Goal: Task Accomplishment & Management: Complete application form

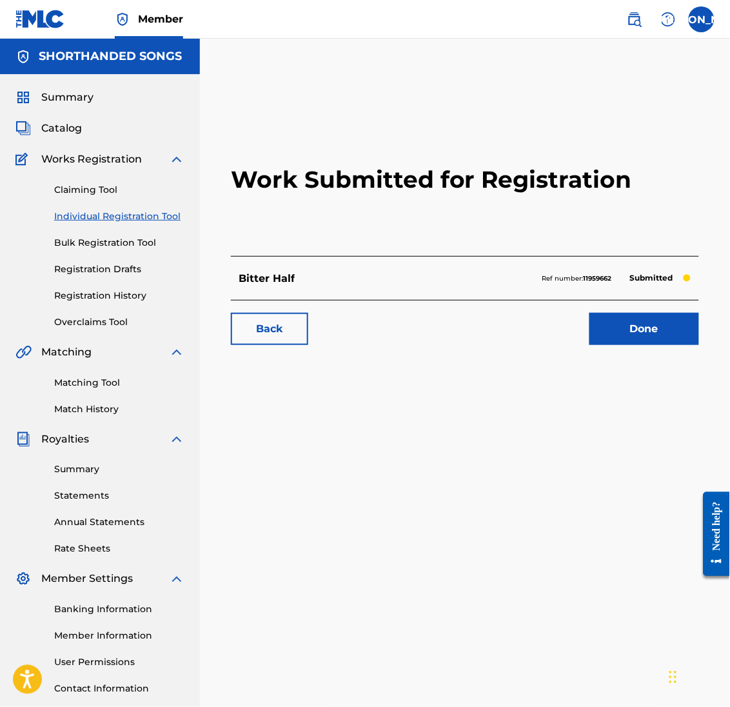
click at [88, 183] on link "Claiming Tool" at bounding box center [119, 190] width 130 height 14
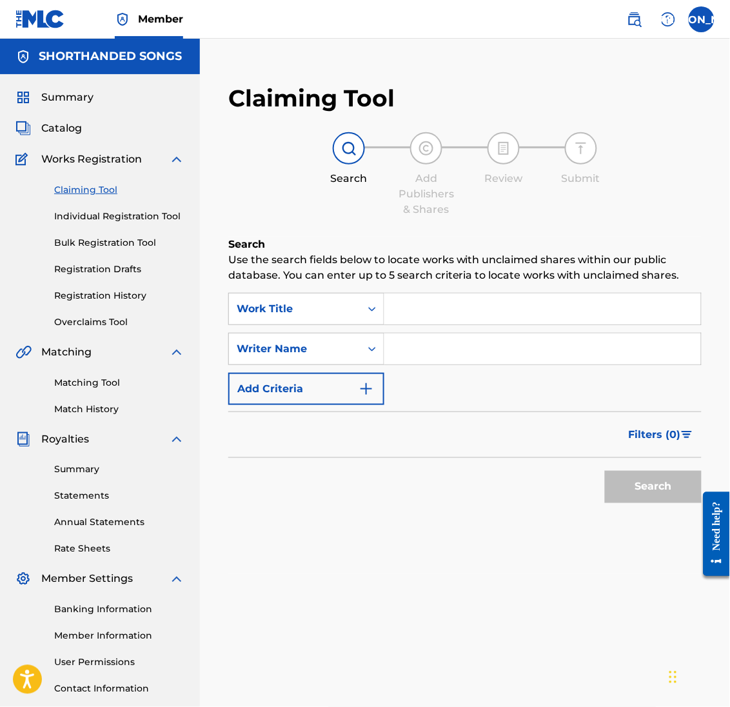
click at [433, 317] on input "Search Form" at bounding box center [542, 308] width 317 height 31
type input "n"
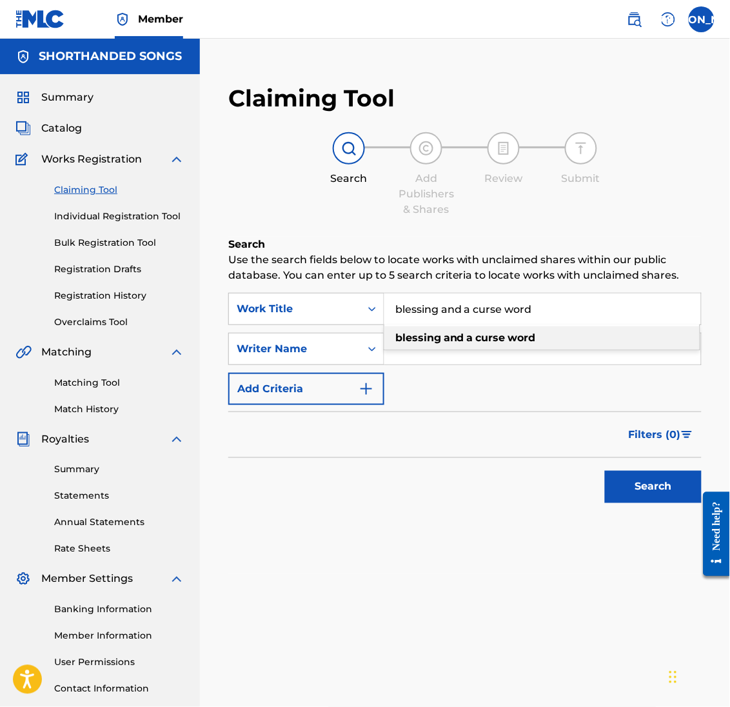
type input "blessing and a curse word"
click at [439, 343] on div "blessing and a curse word" at bounding box center [541, 337] width 315 height 23
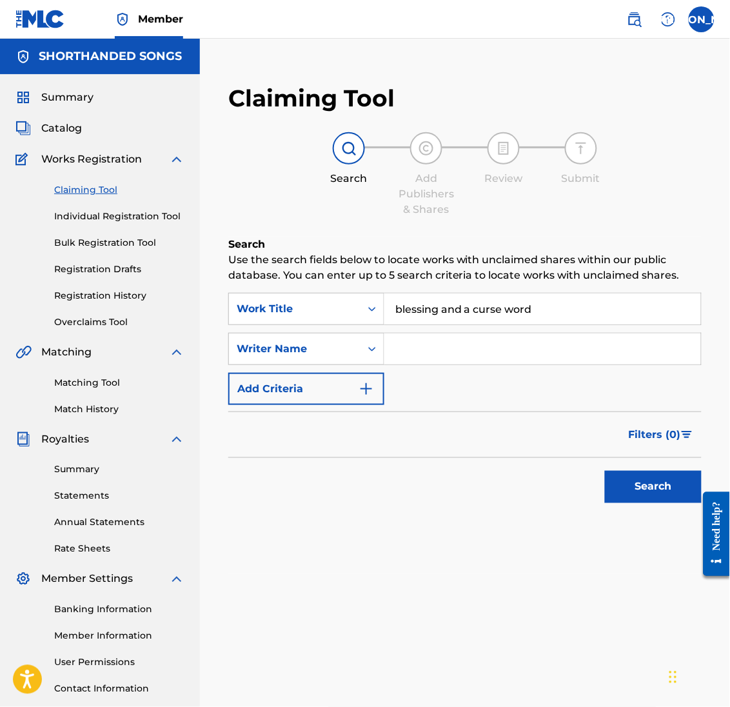
click at [438, 355] on input "Search Form" at bounding box center [542, 348] width 317 height 31
type input "[PERSON_NAME]"
click at [605, 471] on button "Search" at bounding box center [653, 487] width 97 height 32
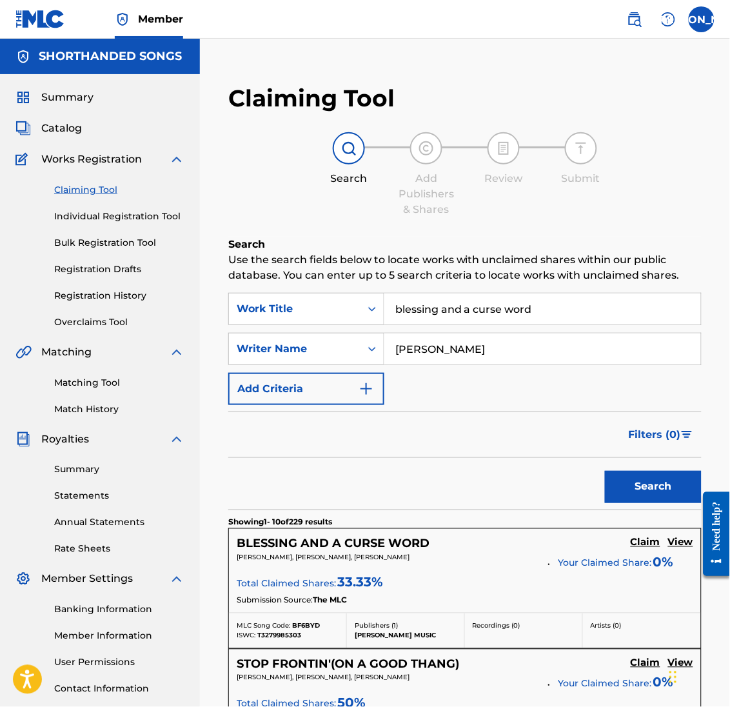
scroll to position [161, 0]
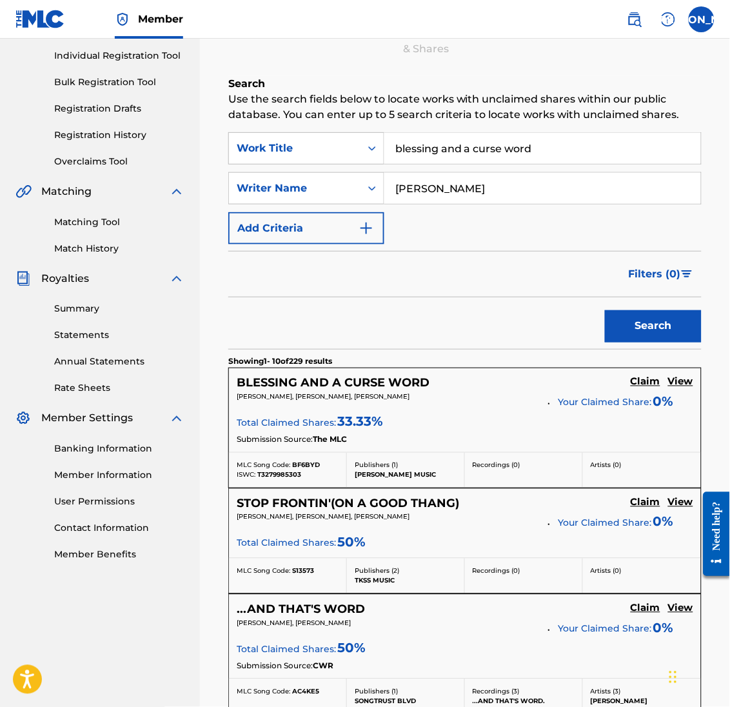
click at [348, 383] on h5 "BLESSING AND A CURSE WORD" at bounding box center [333, 383] width 193 height 15
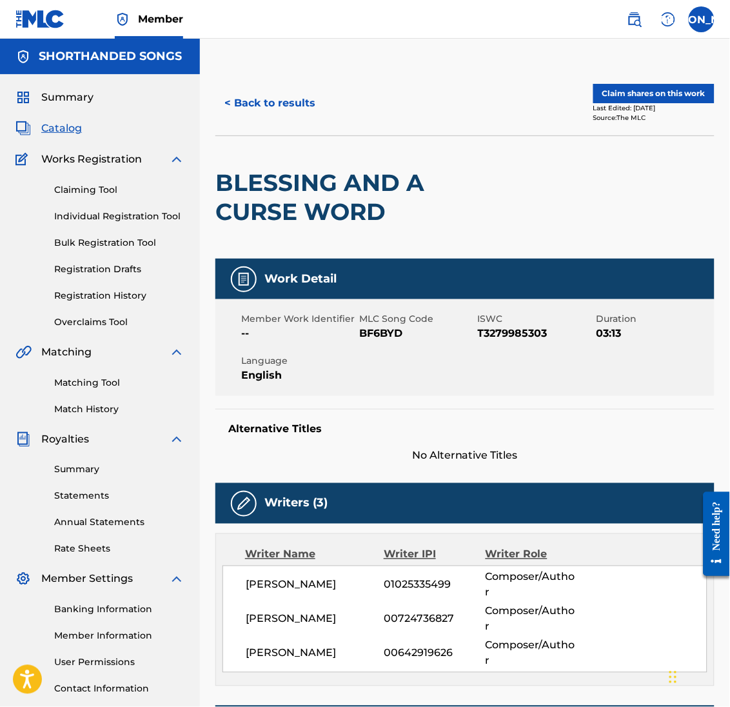
scroll to position [37, 0]
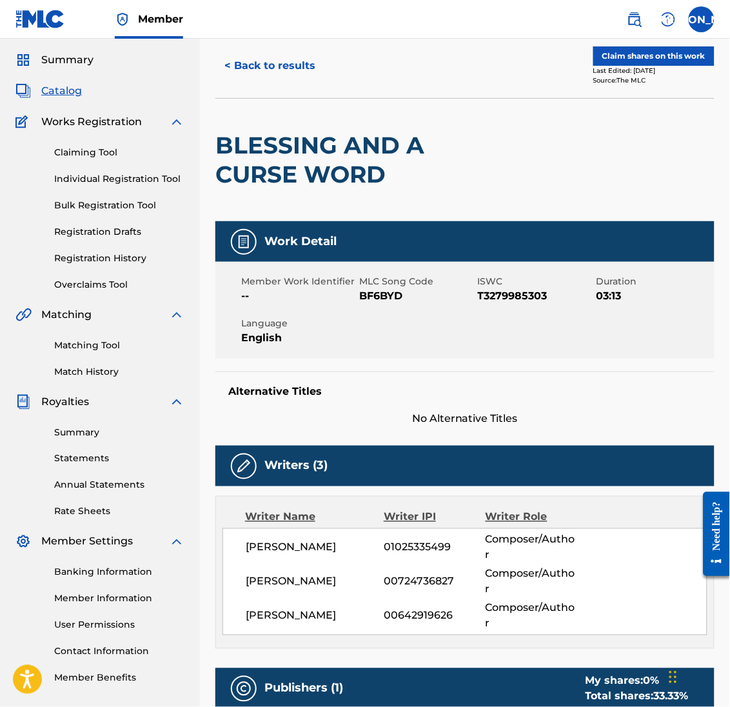
click at [90, 365] on link "Match History" at bounding box center [119, 372] width 130 height 14
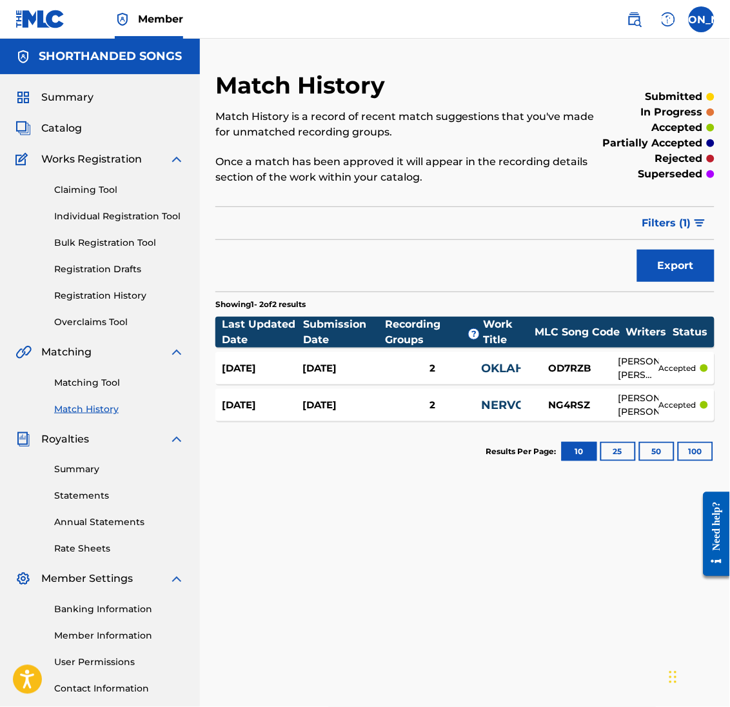
click at [96, 297] on link "Registration History" at bounding box center [119, 296] width 130 height 14
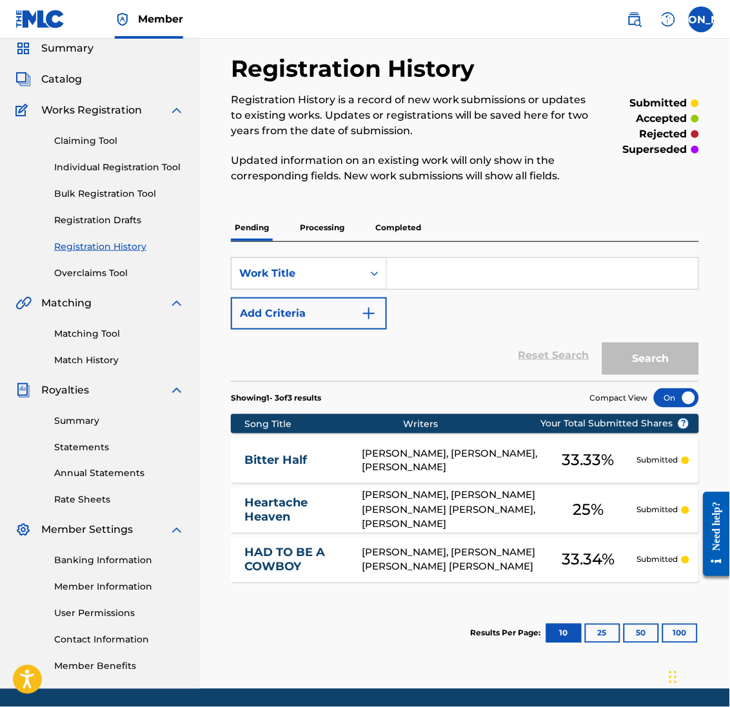
scroll to position [65, 0]
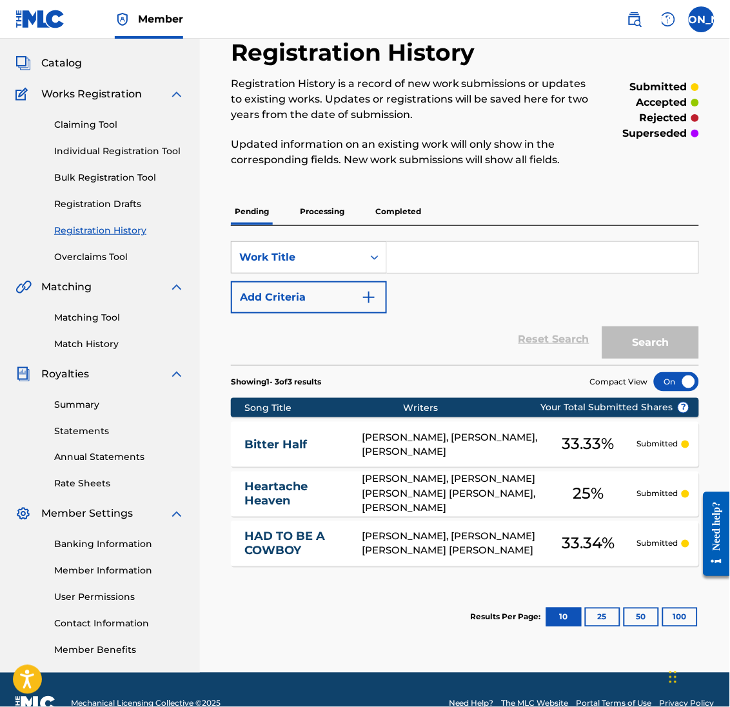
click at [326, 211] on p "Processing" at bounding box center [322, 211] width 52 height 27
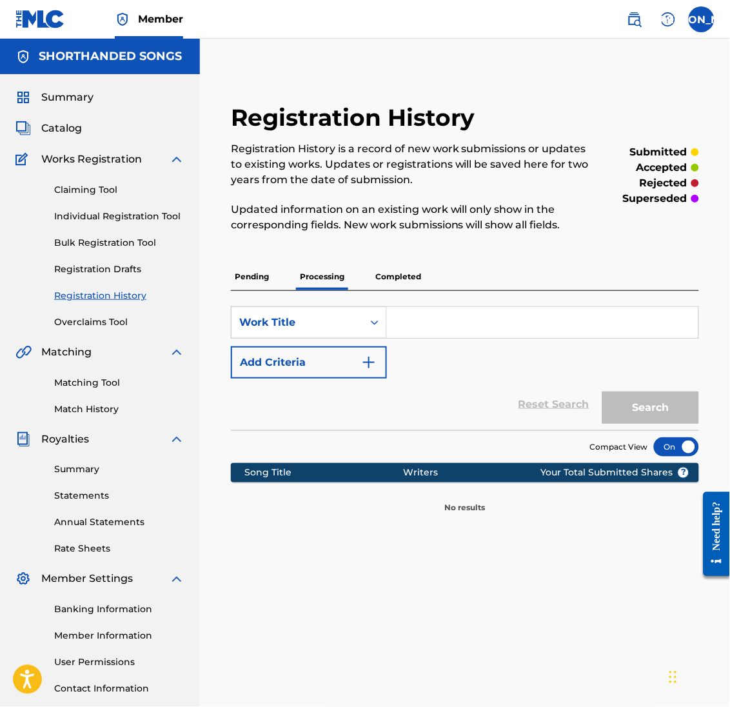
click at [380, 281] on p "Completed" at bounding box center [398, 276] width 54 height 27
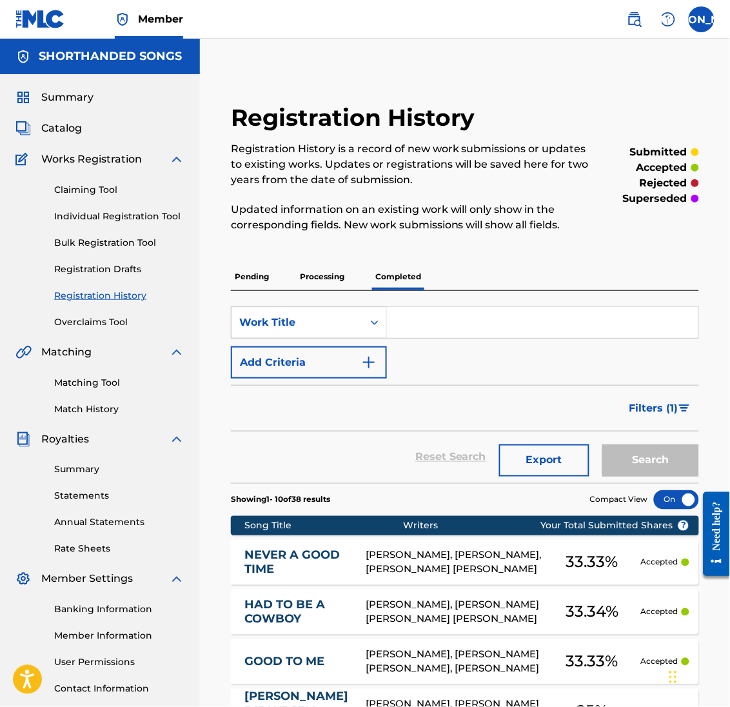
click at [60, 131] on span "Catalog" at bounding box center [61, 128] width 41 height 15
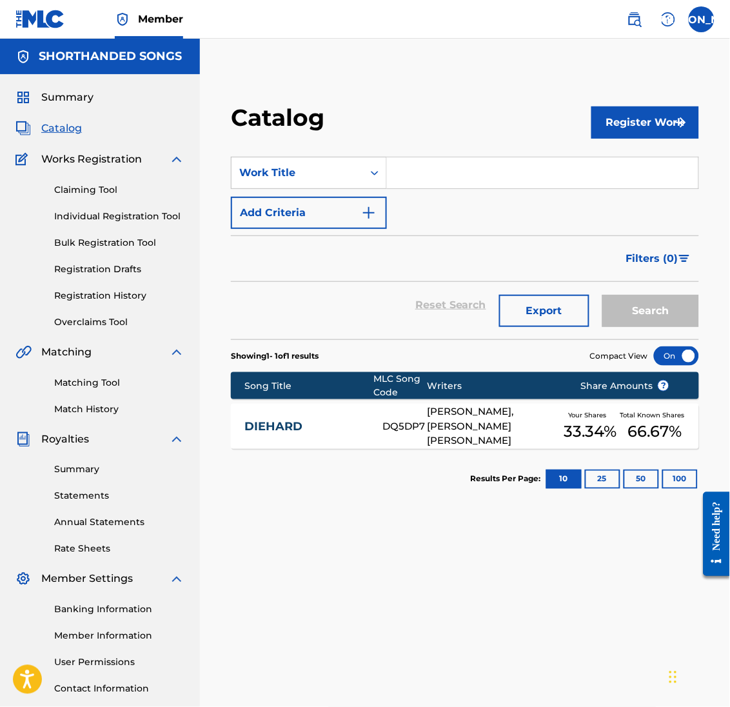
click at [418, 173] on input "Search Form" at bounding box center [542, 172] width 311 height 31
type input "blessing"
click at [662, 319] on button "Search" at bounding box center [650, 311] width 97 height 32
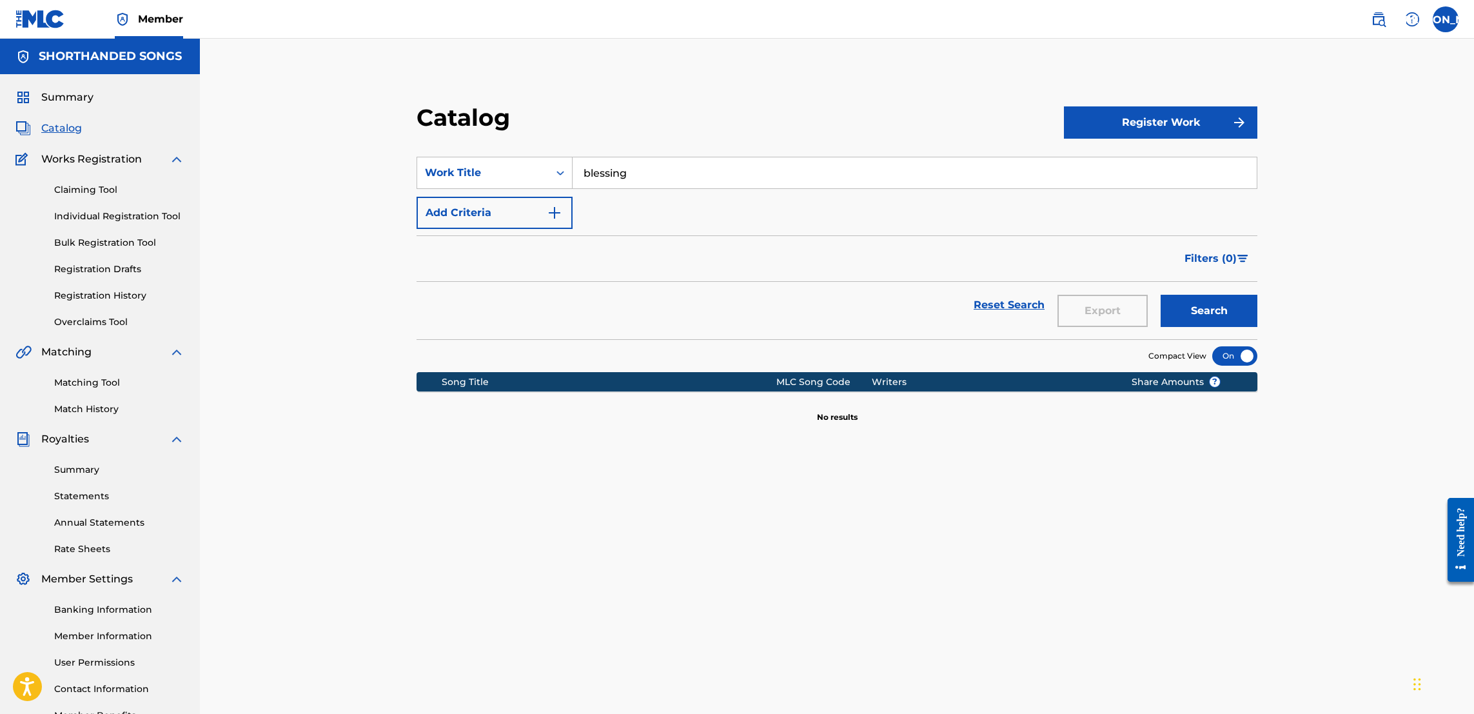
click at [79, 116] on div "Summary Catalog Works Registration Claiming Tool Individual Registration Tool B…" at bounding box center [100, 406] width 200 height 664
click at [61, 134] on span "Catalog" at bounding box center [61, 128] width 41 height 15
click at [56, 126] on span "Catalog" at bounding box center [61, 128] width 41 height 15
click at [74, 96] on span "Summary" at bounding box center [67, 97] width 52 height 15
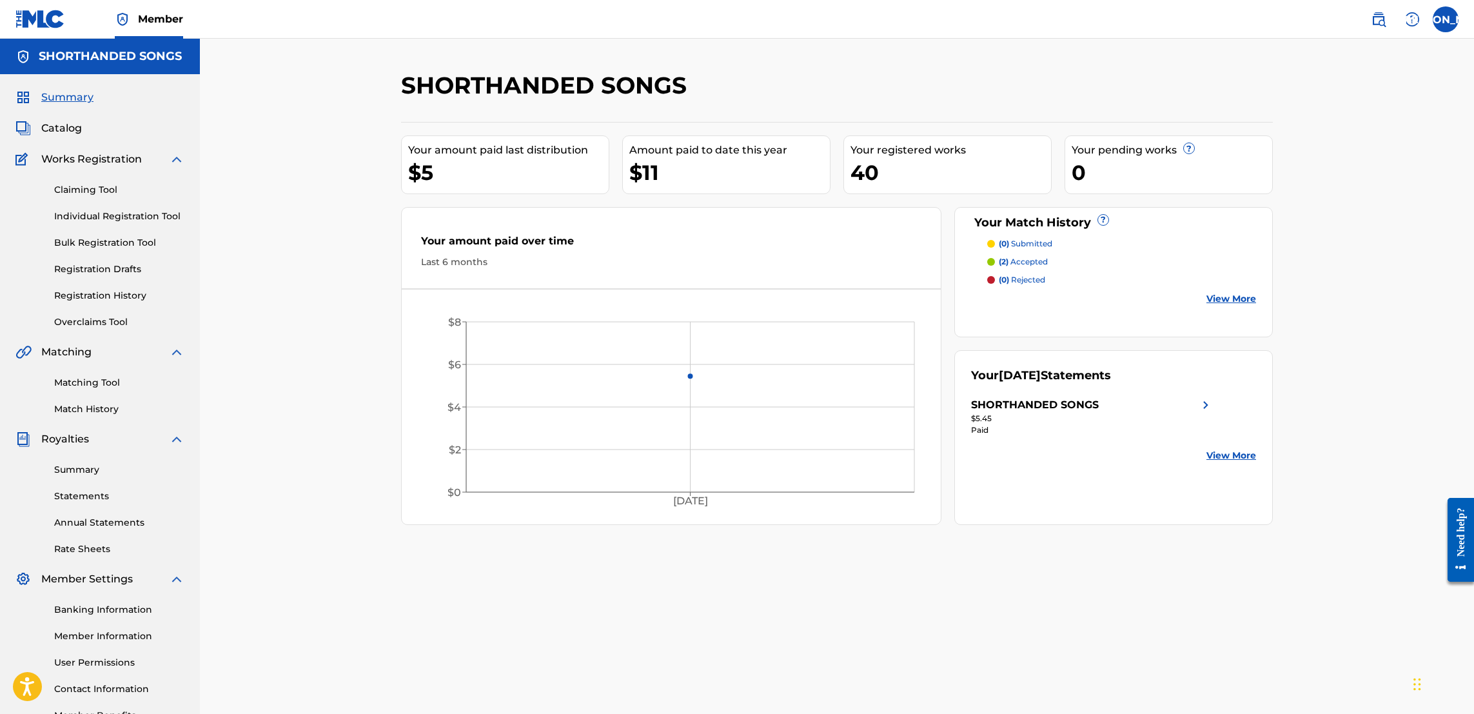
click at [69, 121] on span "Catalog" at bounding box center [61, 128] width 41 height 15
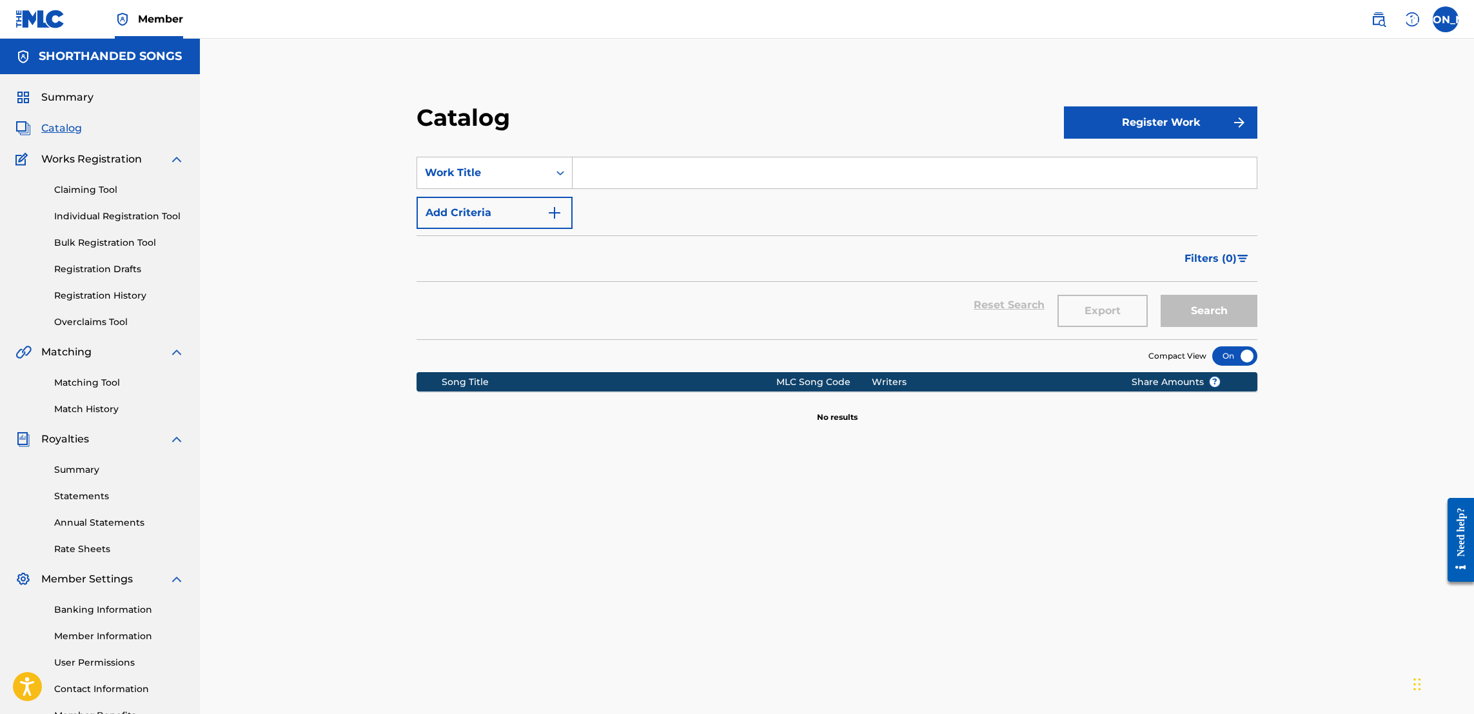
click at [729, 455] on div "Catalog Register Work SearchWithCriteriae1e843c9-317e-4000-9b9f-4475027ecc92 Wo…" at bounding box center [837, 404] width 903 height 667
click at [631, 190] on div "SearchWithCriteriae1e843c9-317e-4000-9b9f-4475027ecc92 Work Title Add Criteria" at bounding box center [837, 193] width 841 height 72
click at [651, 177] on input "Search Form" at bounding box center [915, 172] width 684 height 31
type input "blessing"
click at [729, 295] on button "Search" at bounding box center [1209, 311] width 97 height 32
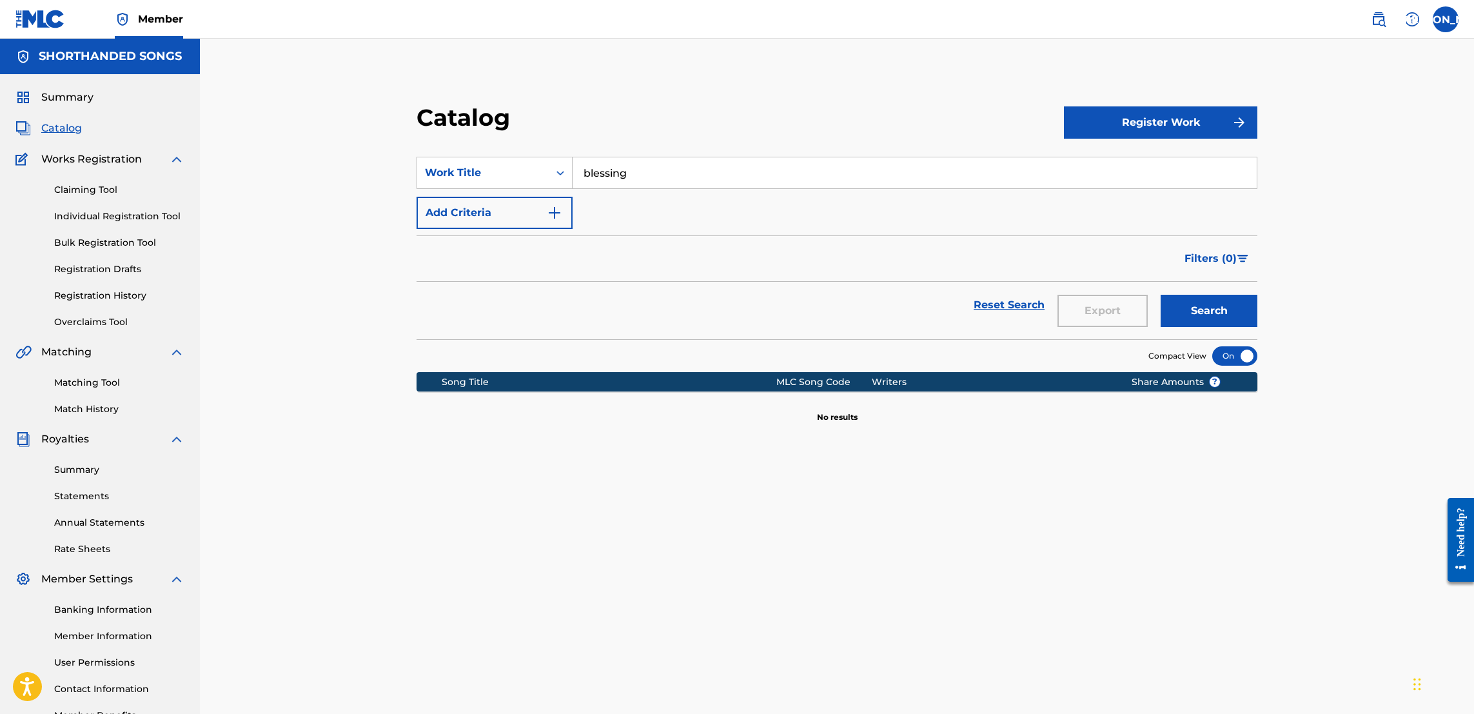
click at [77, 185] on link "Claiming Tool" at bounding box center [119, 190] width 130 height 14
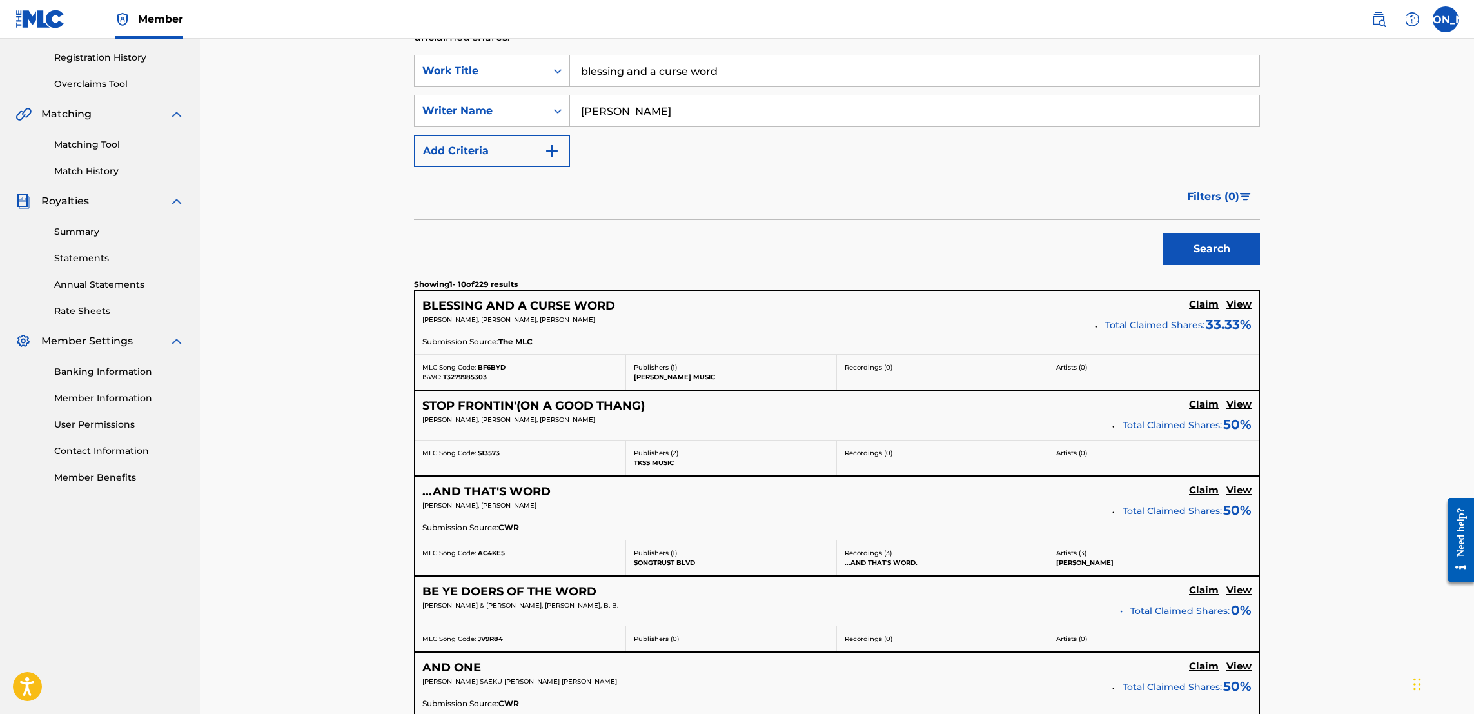
scroll to position [239, 0]
click at [555, 305] on h5 "BLESSING AND A CURSE WORD" at bounding box center [518, 305] width 193 height 15
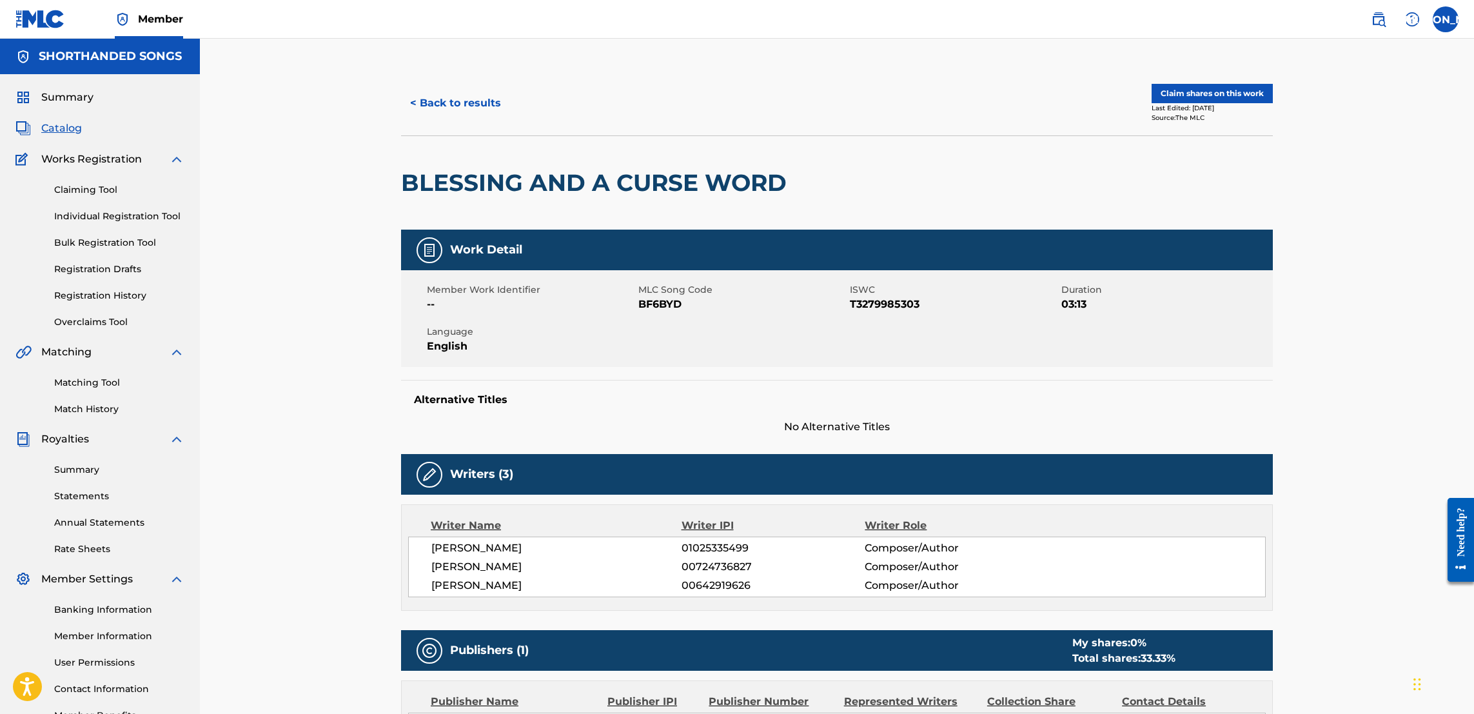
click at [729, 98] on button "Claim shares on this work" at bounding box center [1212, 93] width 121 height 19
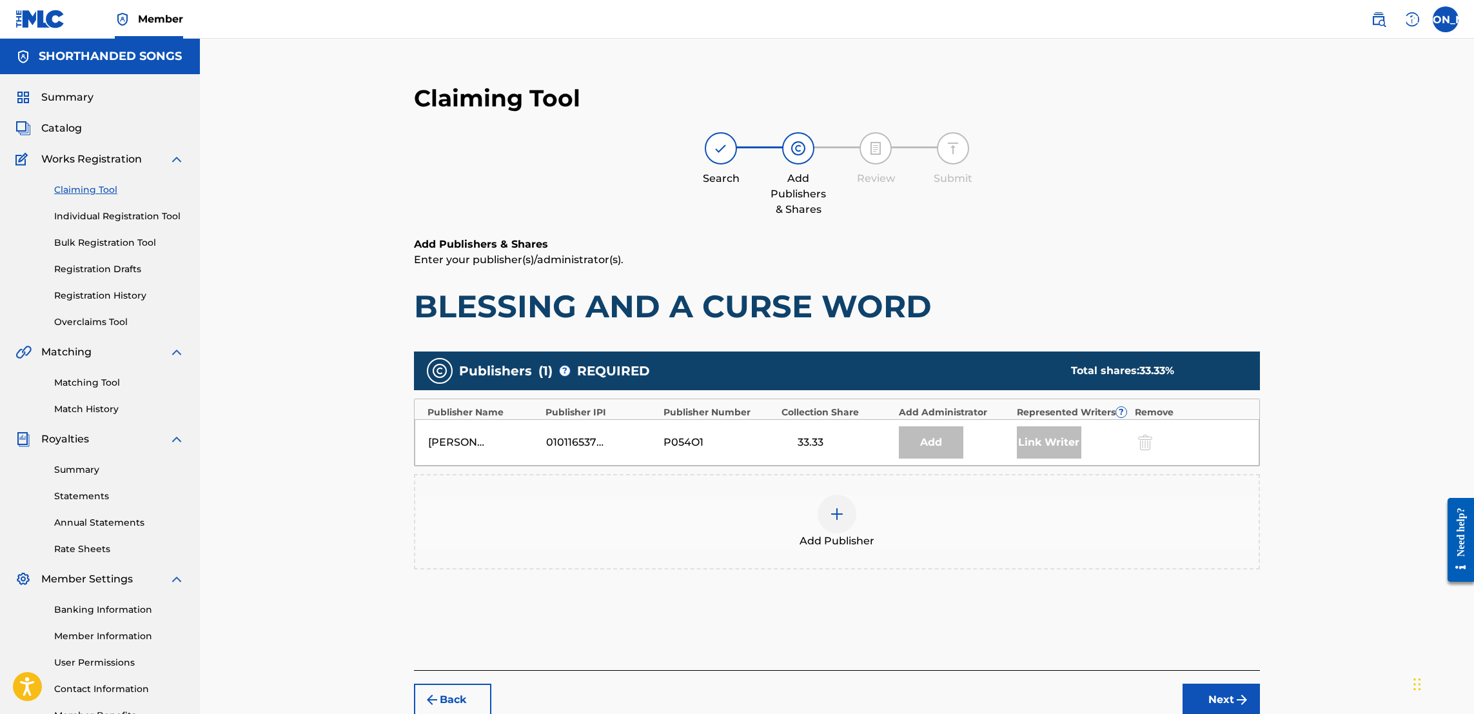
click at [729, 510] on div at bounding box center [837, 514] width 39 height 39
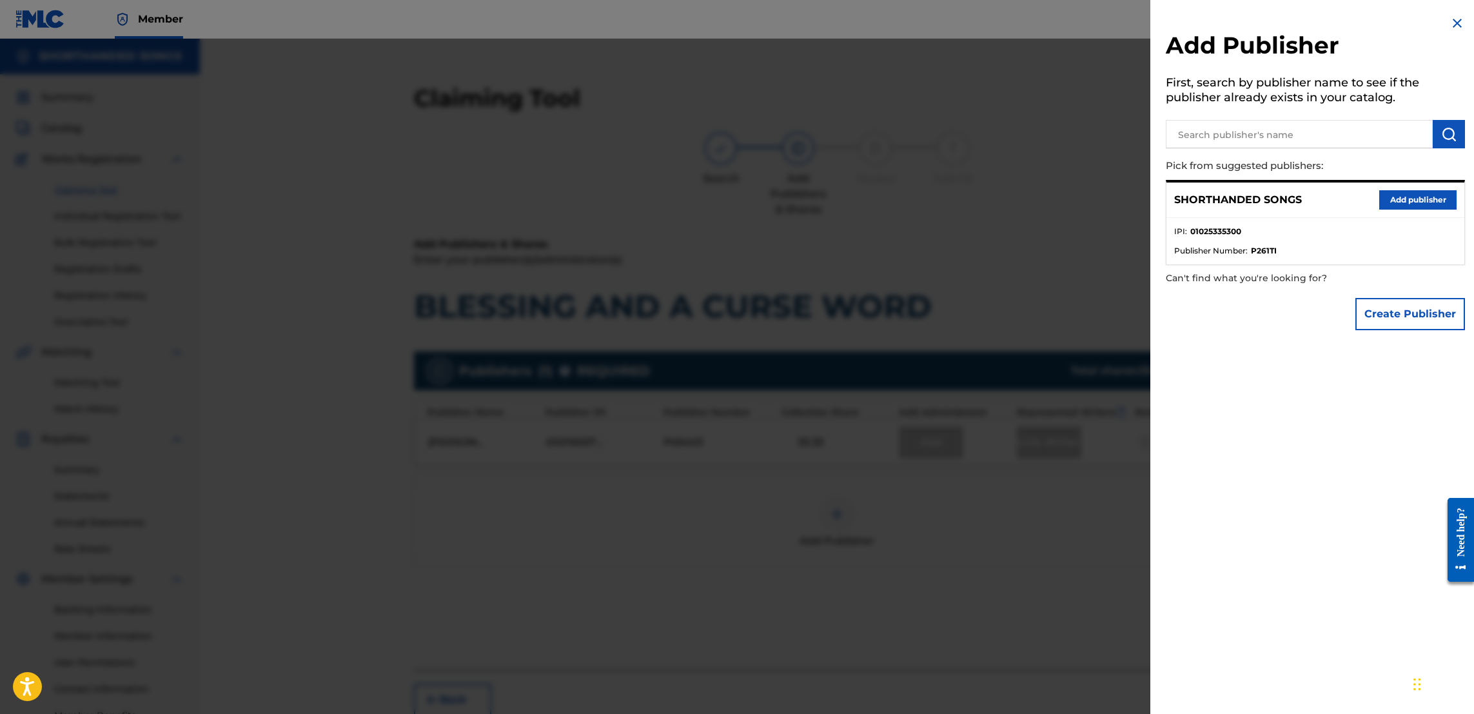
click at [729, 198] on button "Add publisher" at bounding box center [1417, 199] width 77 height 19
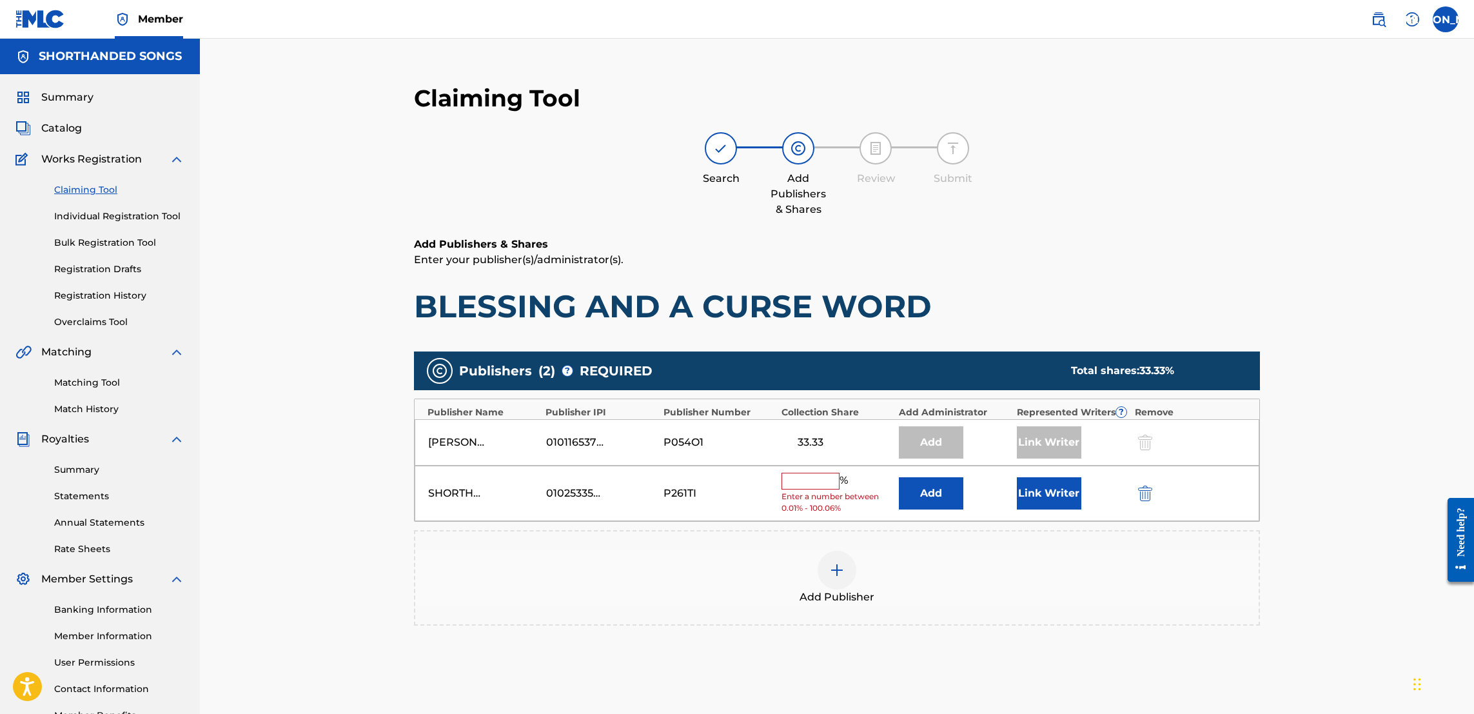
click at [729, 479] on input "text" at bounding box center [811, 481] width 58 height 17
type input "33.33"
click at [729, 494] on button "Link Writer" at bounding box center [1049, 489] width 64 height 32
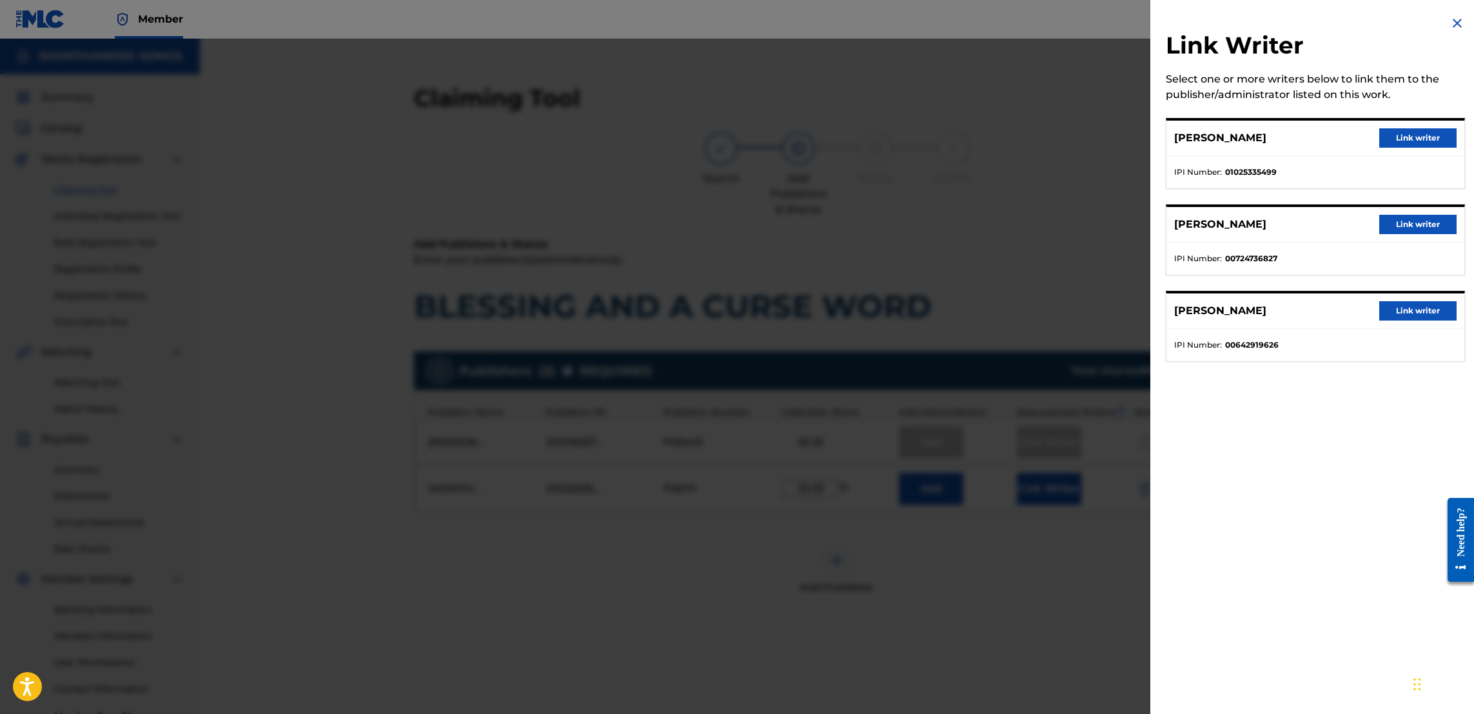
click at [729, 136] on button "Link writer" at bounding box center [1417, 137] width 77 height 19
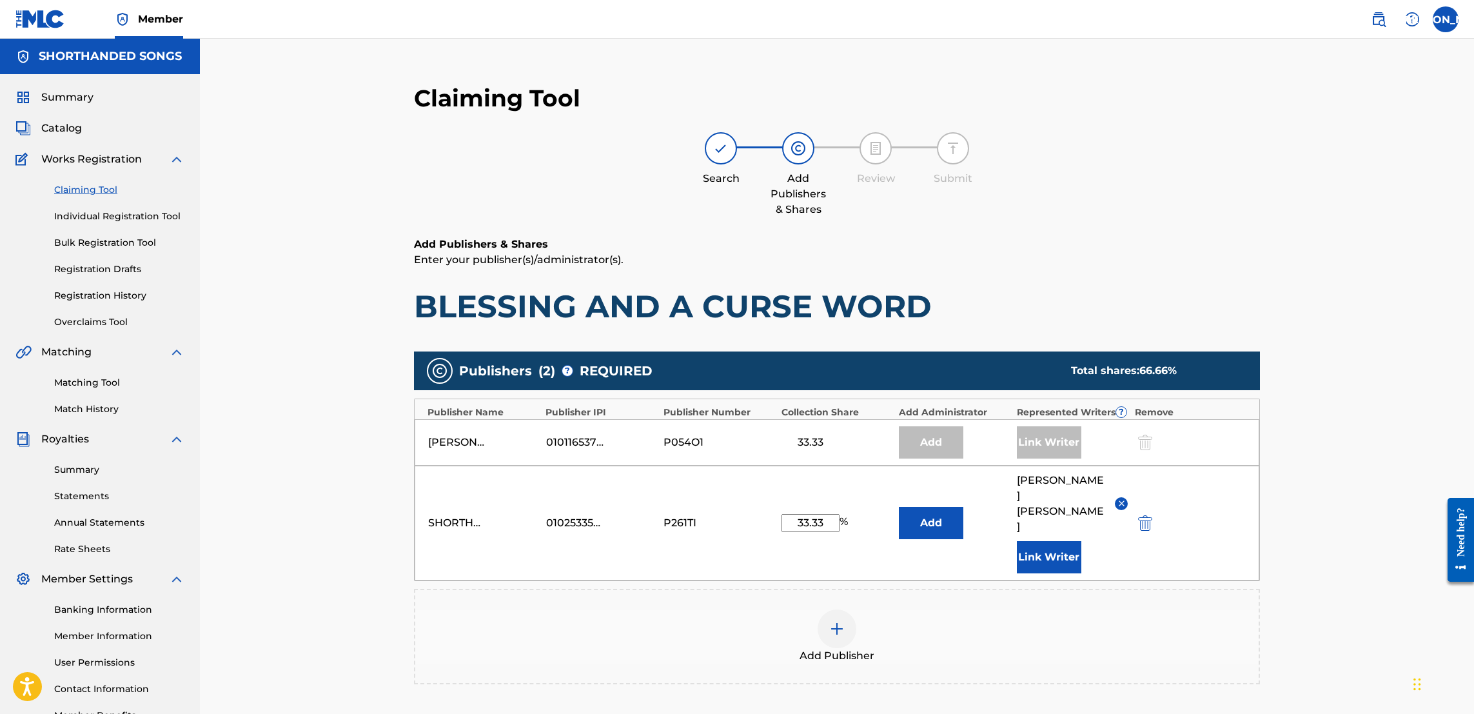
scroll to position [144, 0]
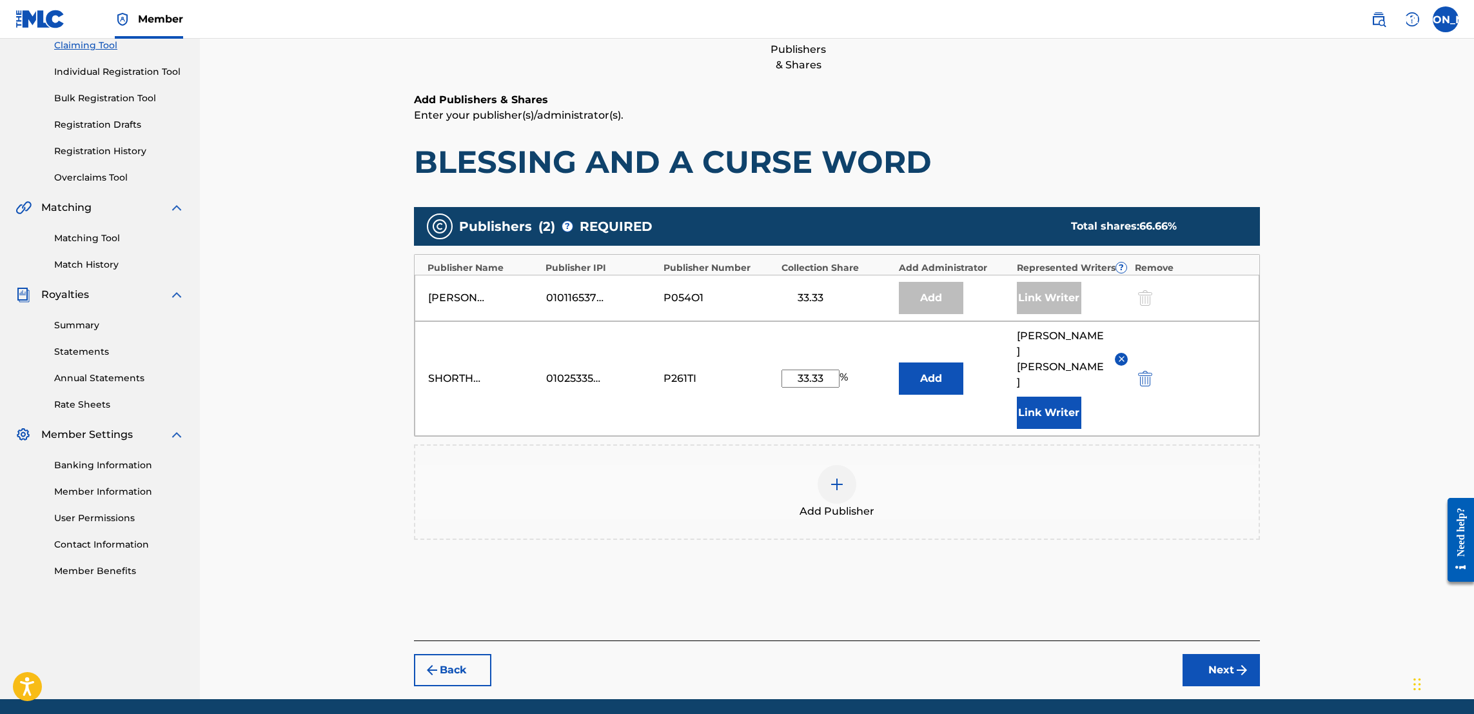
click at [729, 642] on div "Claiming Tool Search Add Publishers & Shares Review Submit Add Publishers & Sha…" at bounding box center [837, 312] width 872 height 773
click at [729, 654] on button "Next" at bounding box center [1221, 670] width 77 height 32
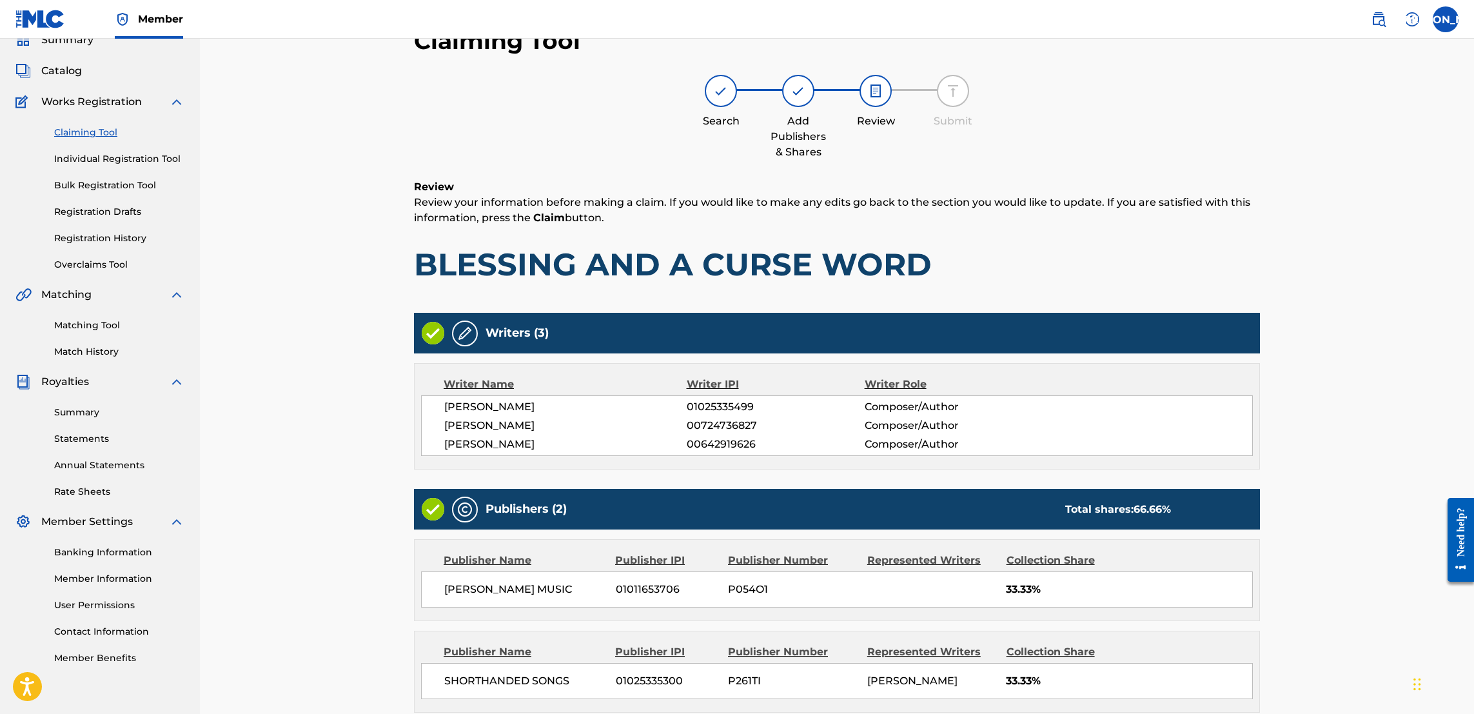
scroll to position [197, 0]
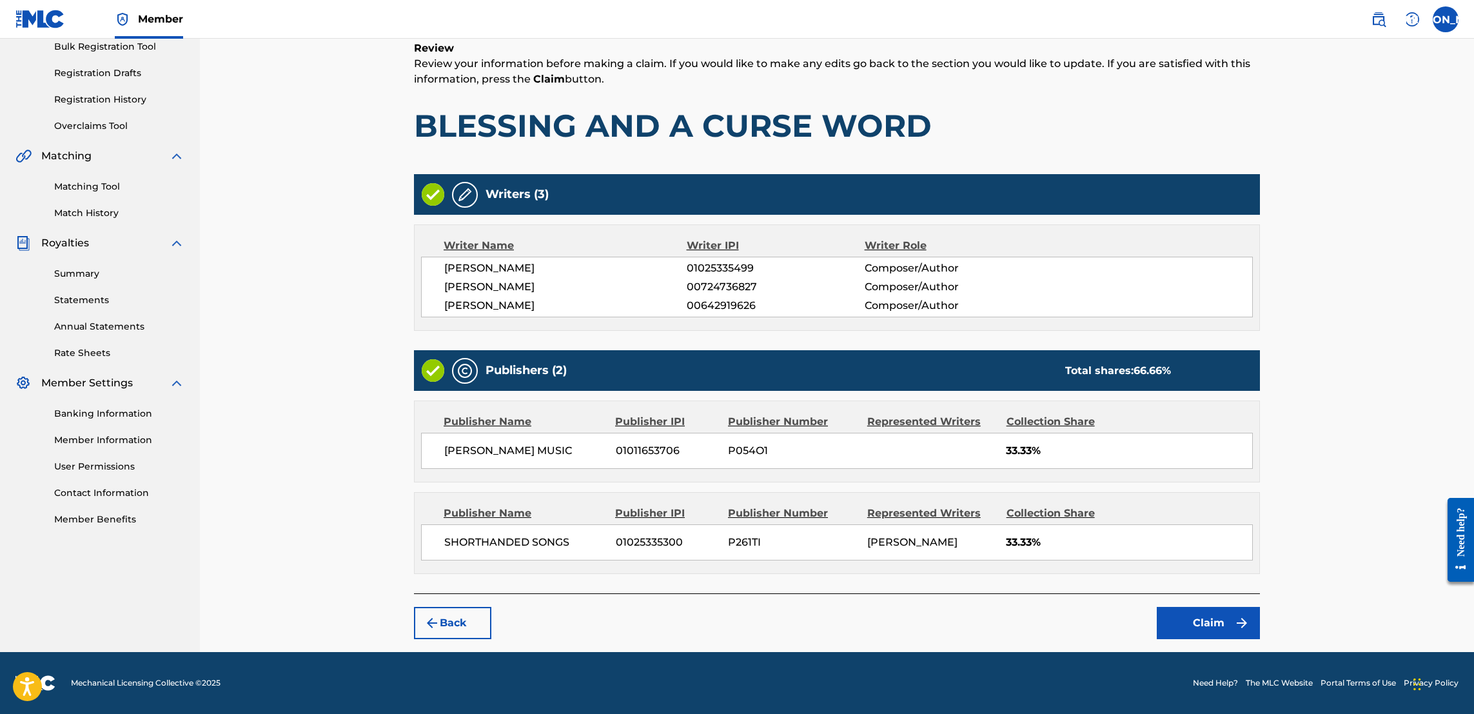
click at [729, 618] on button "Claim" at bounding box center [1208, 623] width 103 height 32
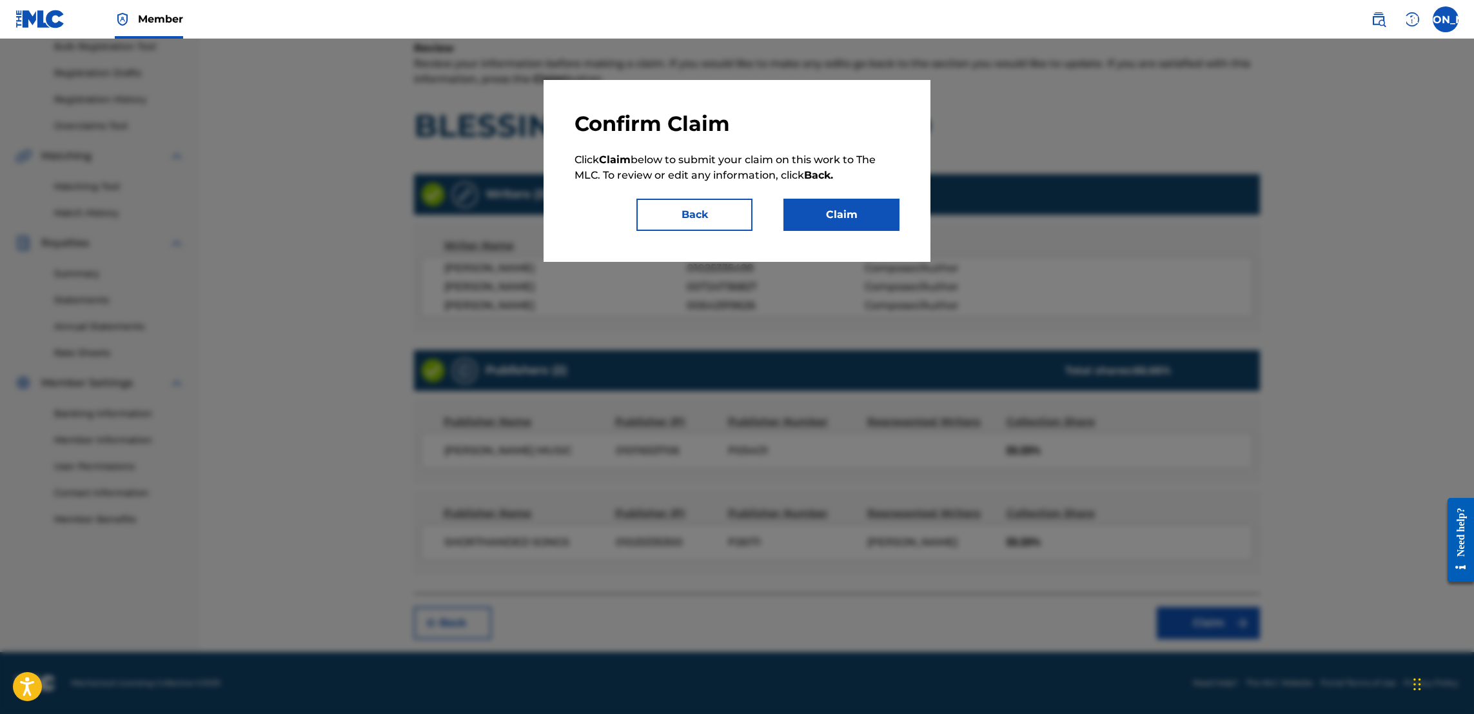
click at [729, 202] on button "Claim" at bounding box center [841, 215] width 116 height 32
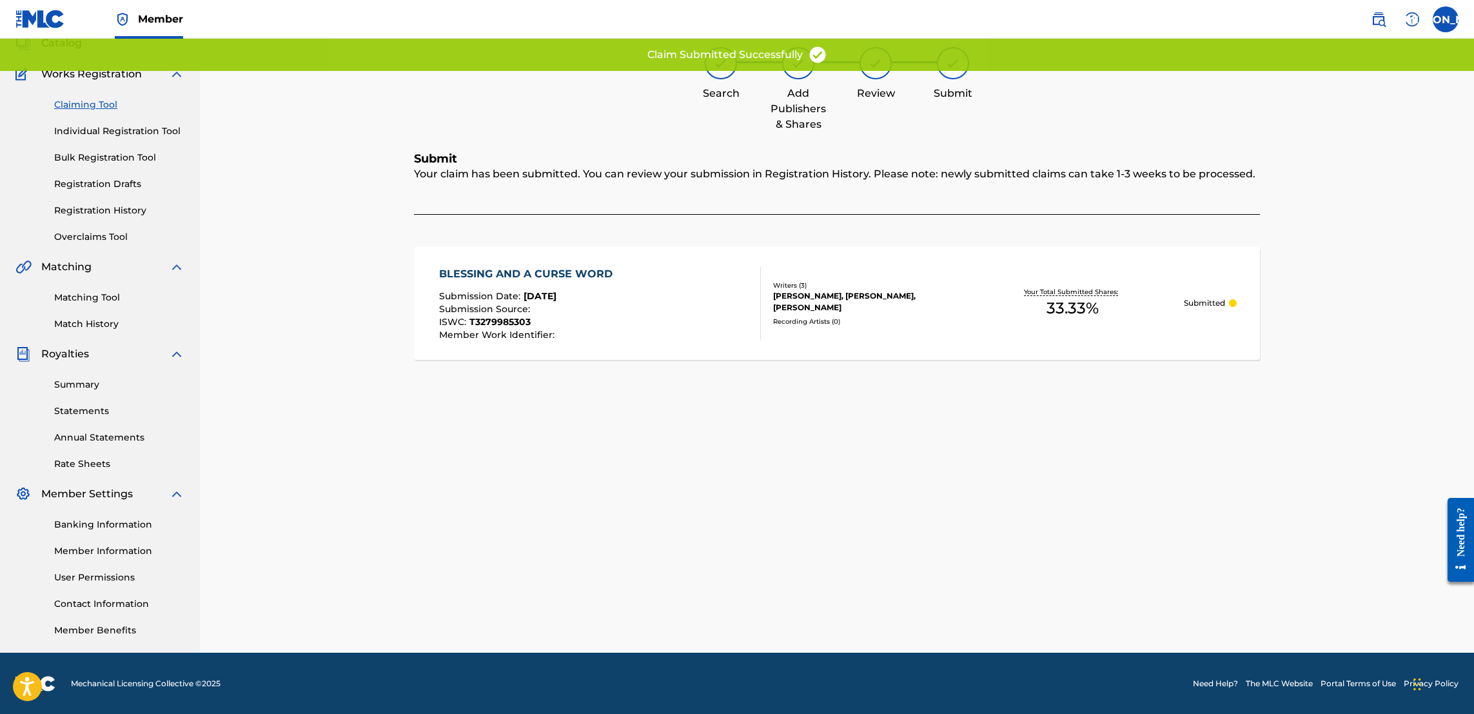
scroll to position [0, 0]
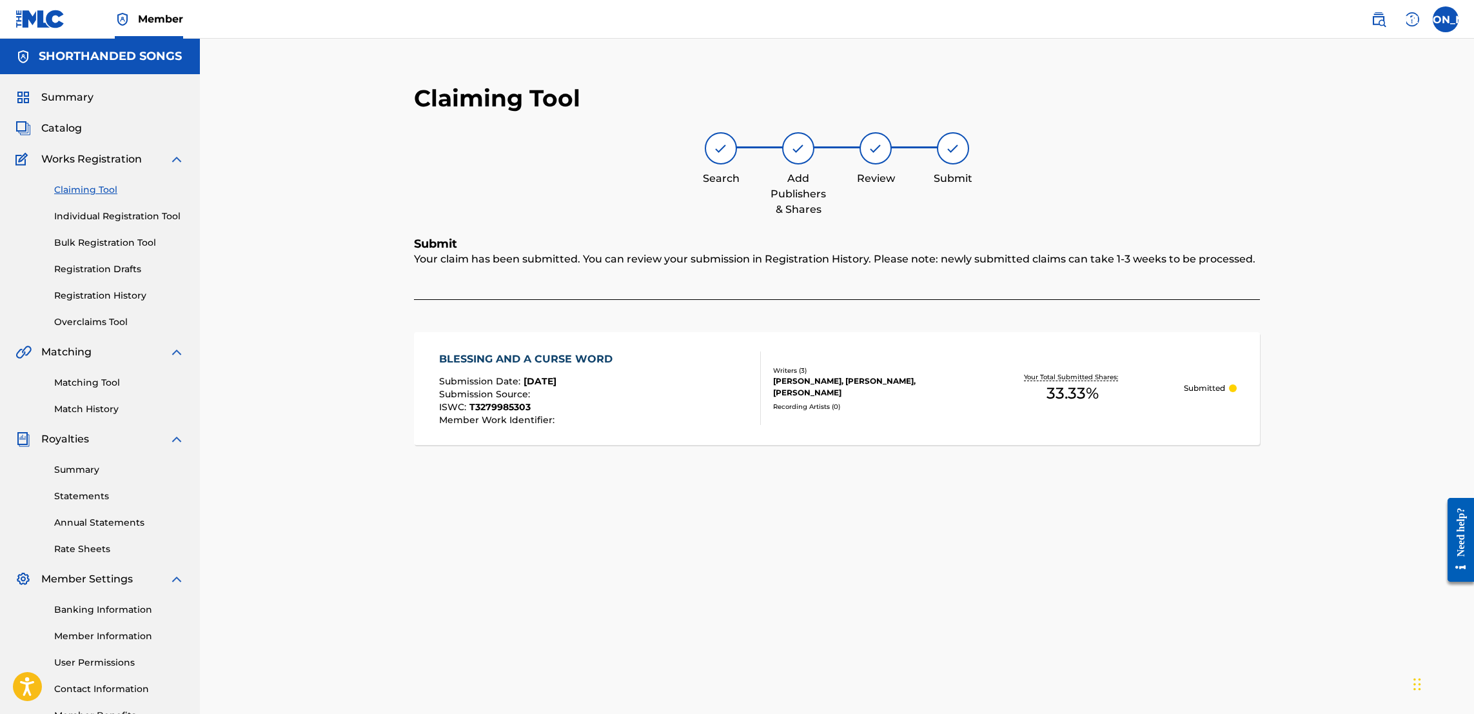
click at [119, 297] on link "Registration History" at bounding box center [119, 296] width 130 height 14
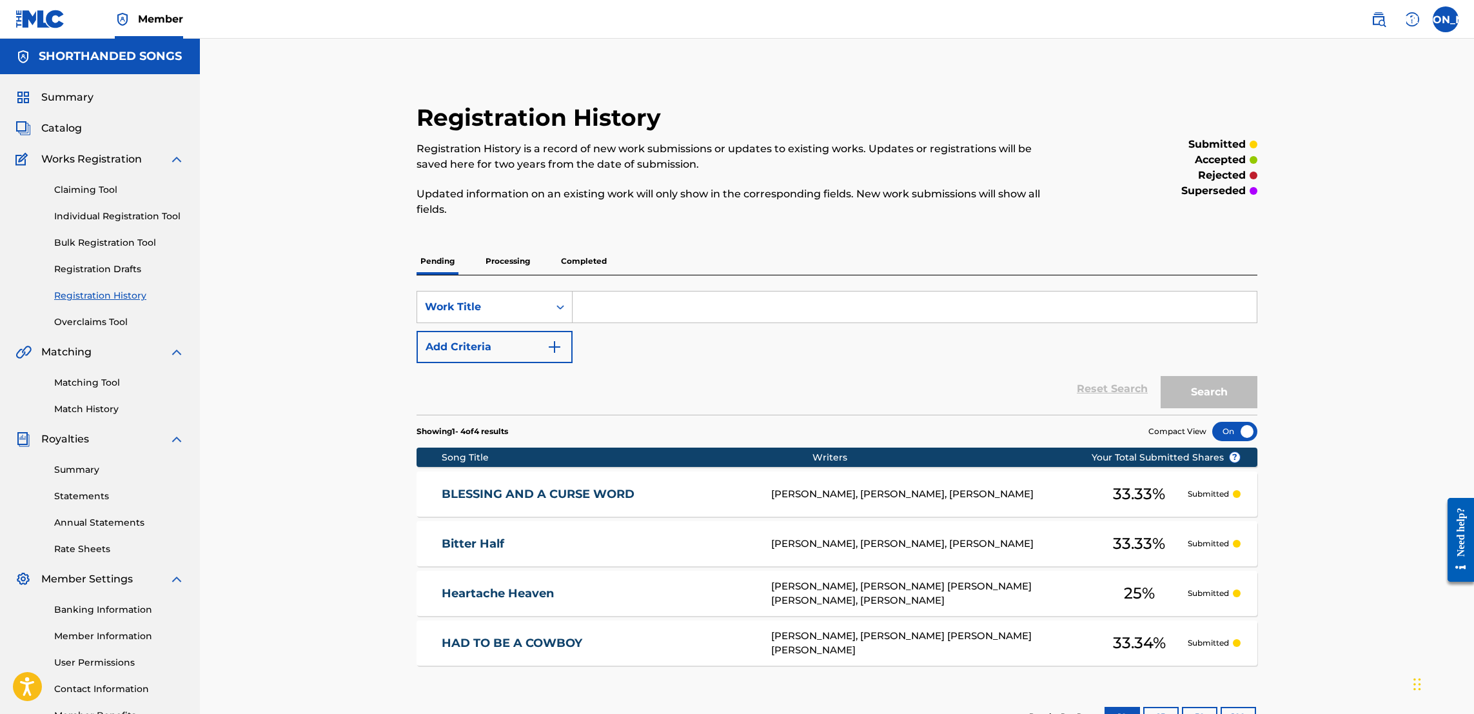
click at [589, 498] on link "BLESSING AND A CURSE WORD" at bounding box center [598, 494] width 312 height 15
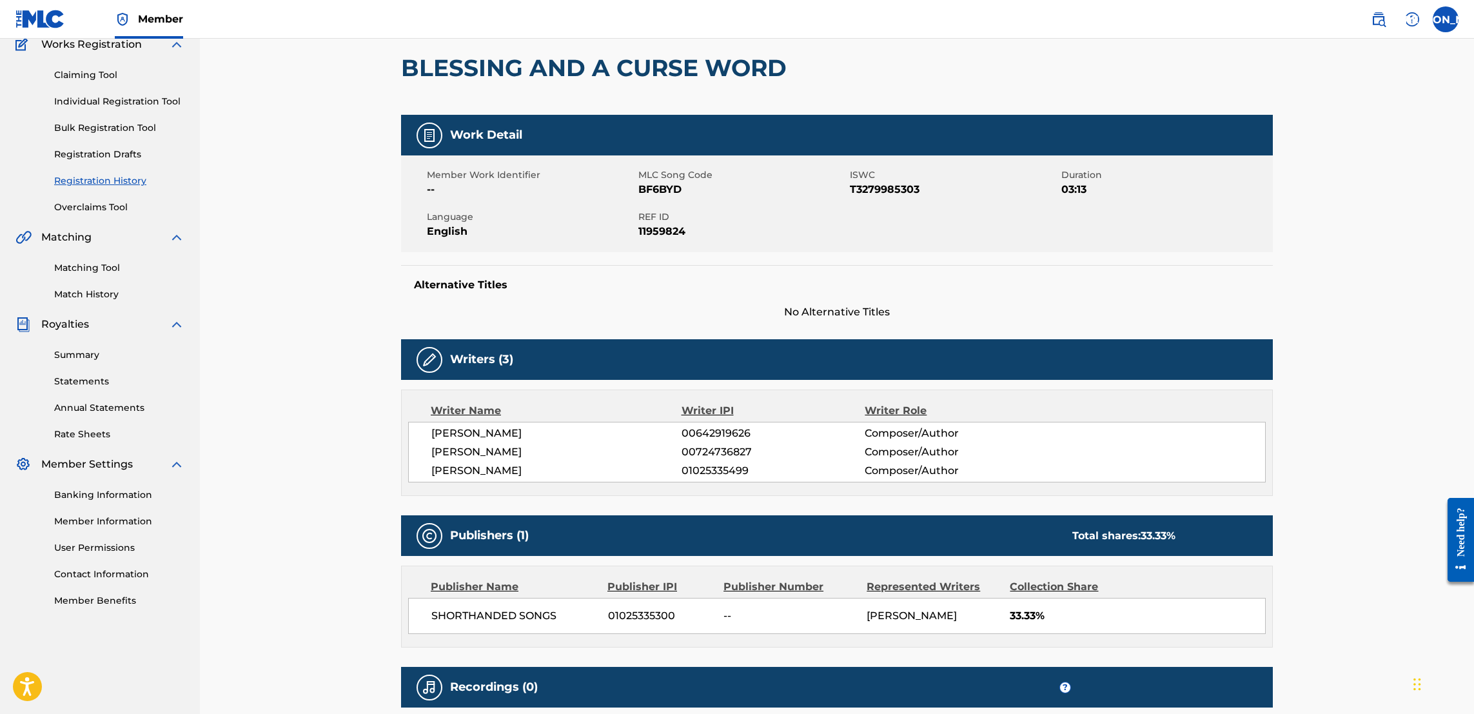
scroll to position [113, 0]
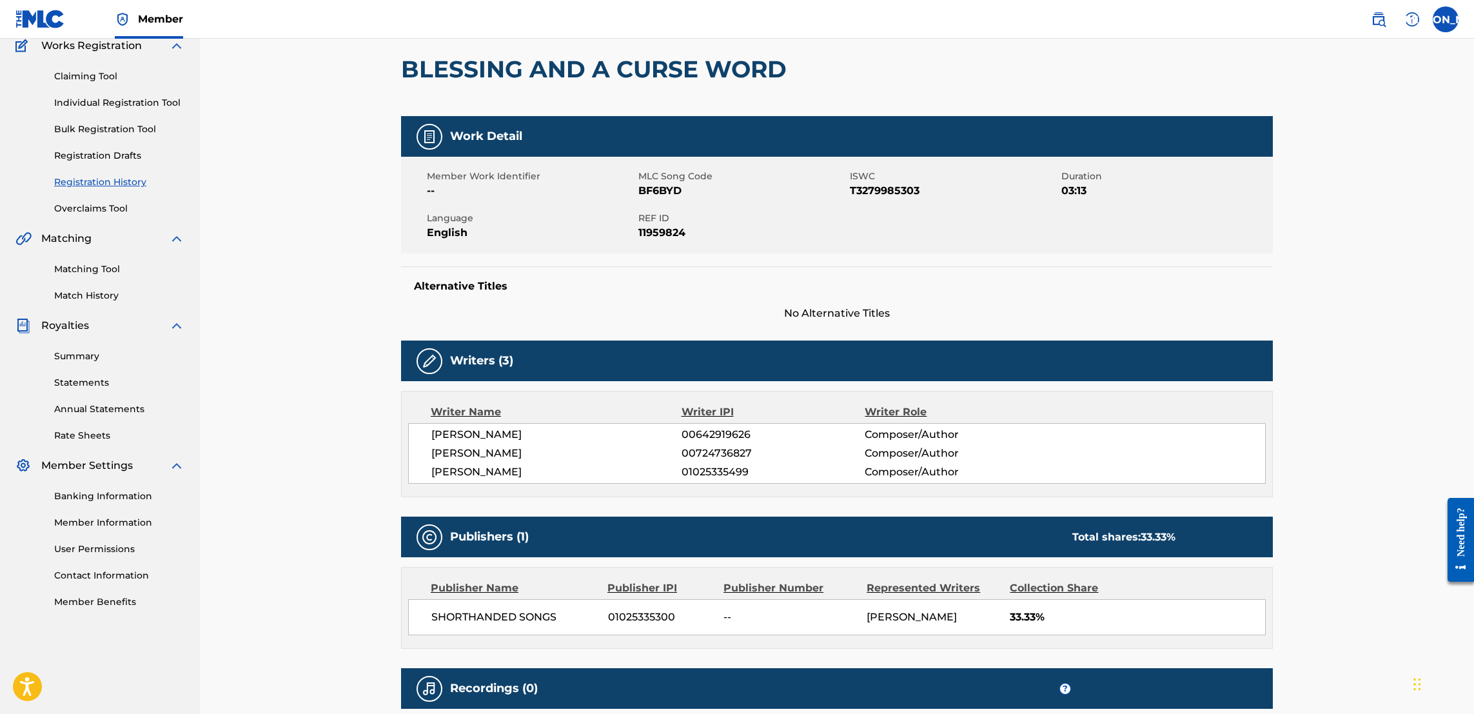
click at [593, 580] on div "Publisher Name" at bounding box center [514, 587] width 167 height 15
